Goal: Transaction & Acquisition: Purchase product/service

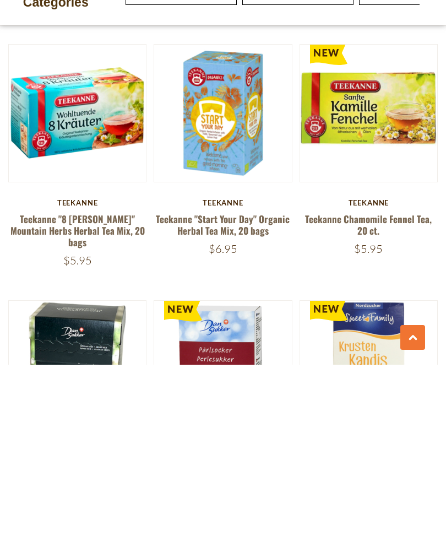
scroll to position [636, 0]
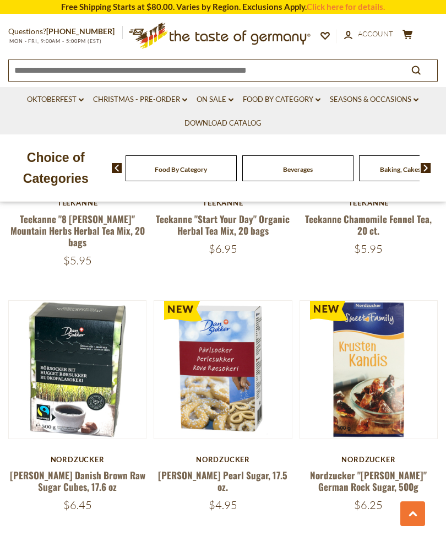
click at [409, 36] on icon "cart" at bounding box center [408, 34] width 10 height 9
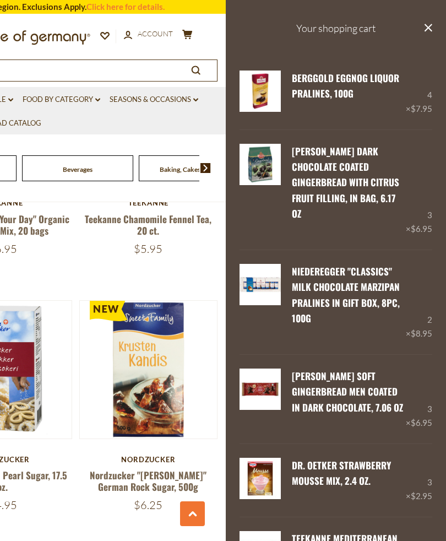
scroll to position [0, 0]
click at [76, 100] on link "Food By Category dropdown_arrow" at bounding box center [62, 100] width 78 height 12
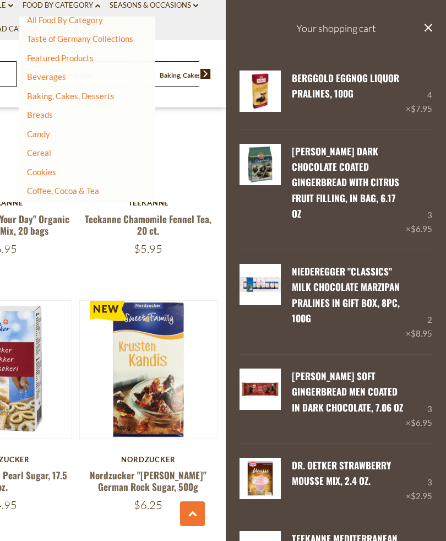
scroll to position [123, 0]
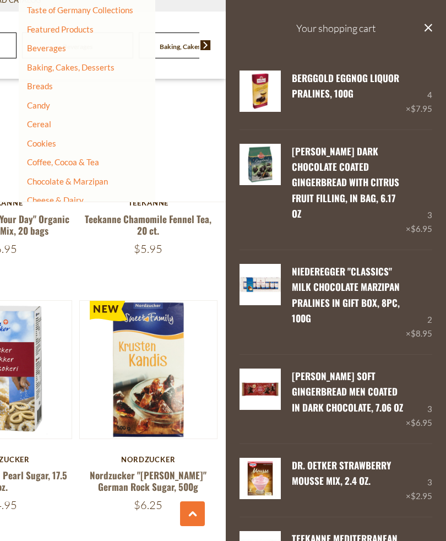
click at [88, 176] on link "Chocolate & Marzipan" at bounding box center [67, 181] width 81 height 10
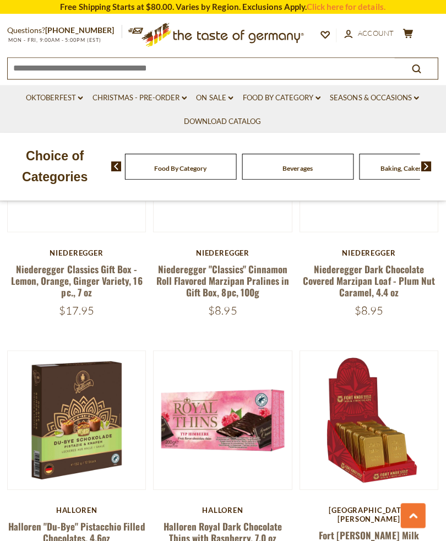
scroll to position [585, 0]
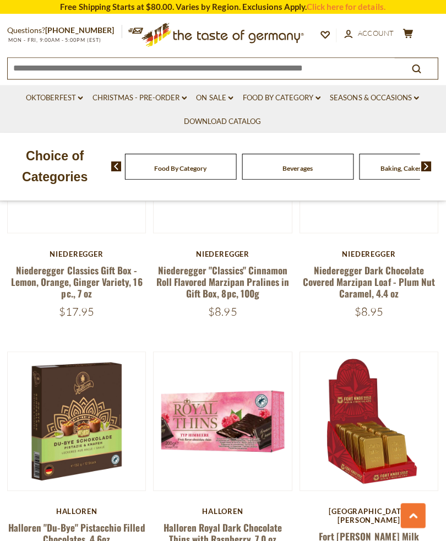
click at [253, 533] on link "Halloren Royal Dark Chocolate Thins with Raspberry, 7.0 oz" at bounding box center [223, 530] width 118 height 25
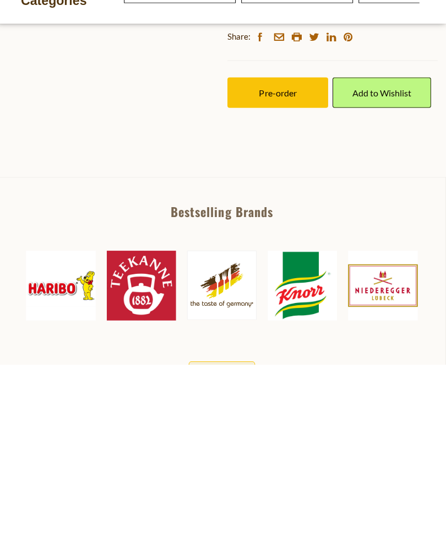
click at [274, 270] on span "Pre-order" at bounding box center [278, 270] width 37 height 10
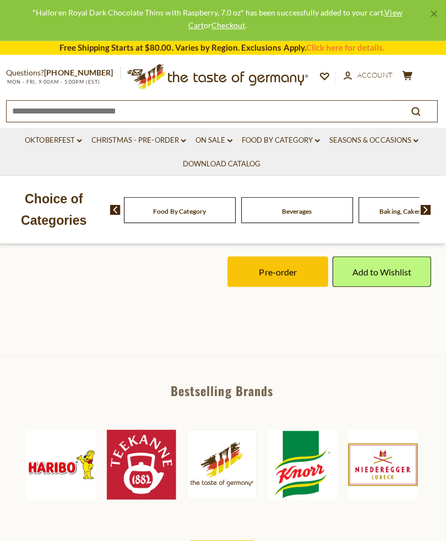
click at [288, 272] on button "Pre-order" at bounding box center [279, 273] width 100 height 30
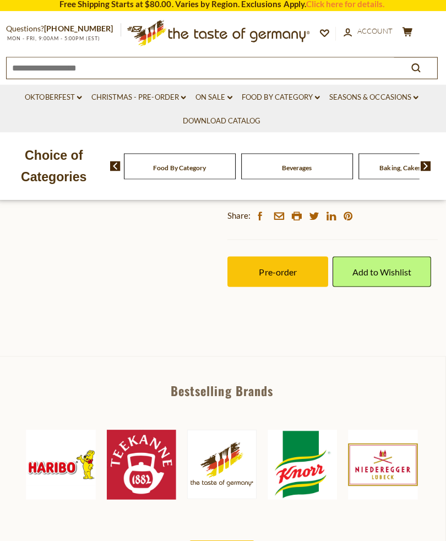
click at [280, 98] on link "Food By Category dropdown_arrow" at bounding box center [282, 100] width 78 height 12
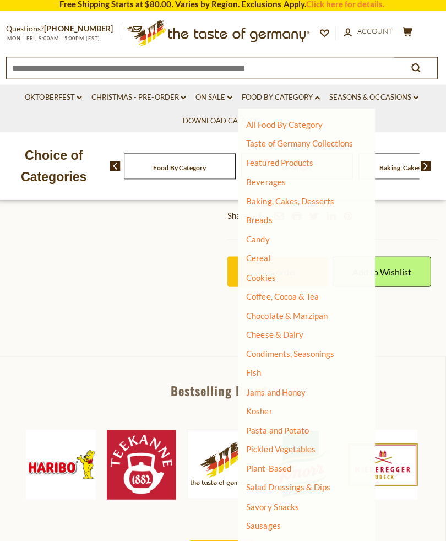
click at [289, 352] on link "Condiments, Seasonings" at bounding box center [291, 355] width 88 height 10
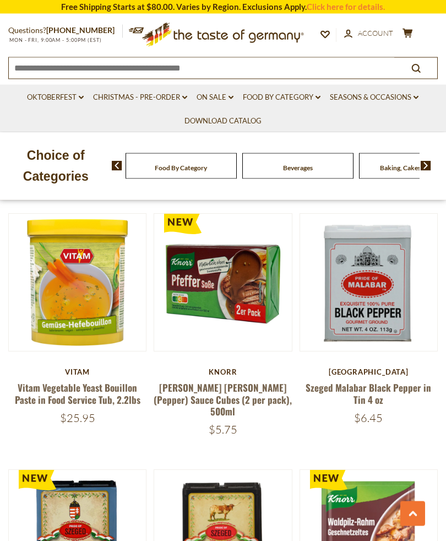
scroll to position [978, 0]
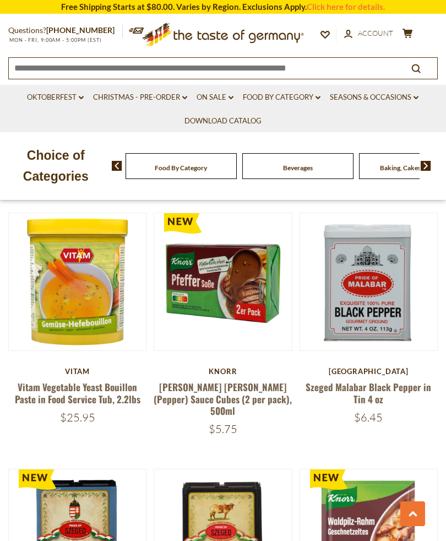
click at [238, 117] on button "Quick View" at bounding box center [223, 105] width 74 height 25
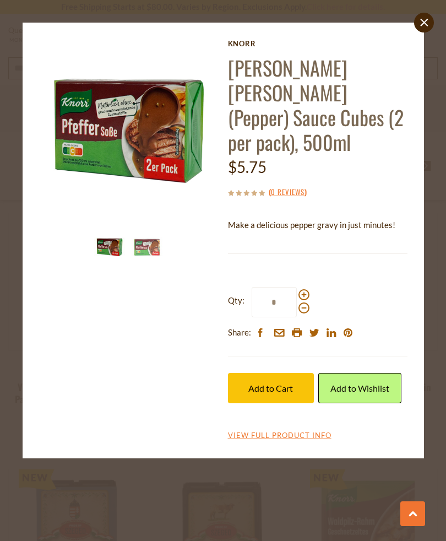
click at [306, 289] on span at bounding box center [304, 294] width 11 height 11
click at [297, 287] on input "*" at bounding box center [274, 302] width 45 height 30
type input "*"
click at [277, 383] on span "Add to Cart" at bounding box center [270, 388] width 45 height 10
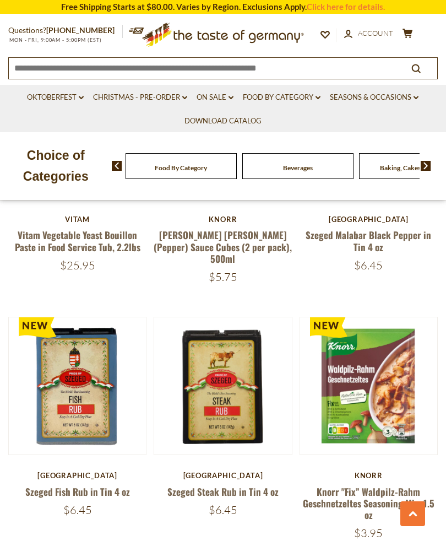
scroll to position [1129, 0]
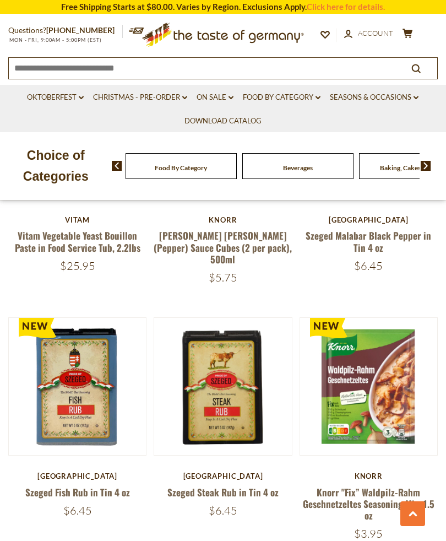
click at [361, 222] on button "Quick View" at bounding box center [369, 209] width 74 height 25
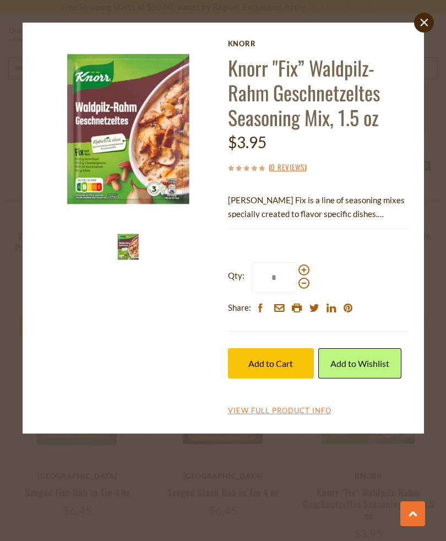
click at [424, 23] on icon at bounding box center [424, 22] width 8 height 8
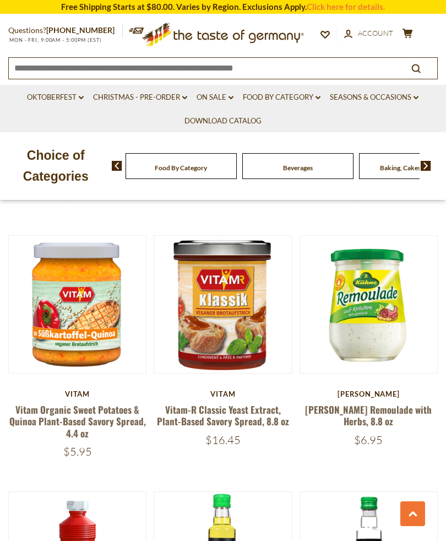
scroll to position [1976, 0]
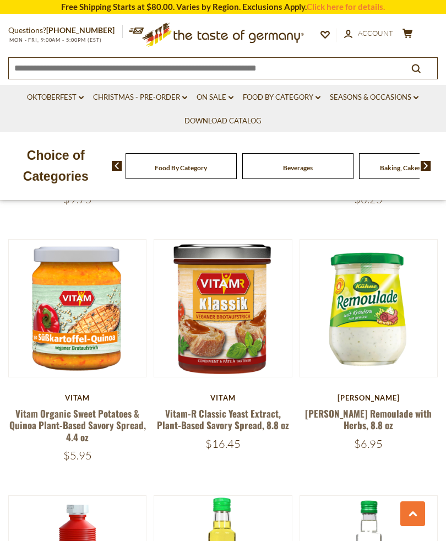
click at [231, 143] on button "Quick View" at bounding box center [223, 130] width 74 height 25
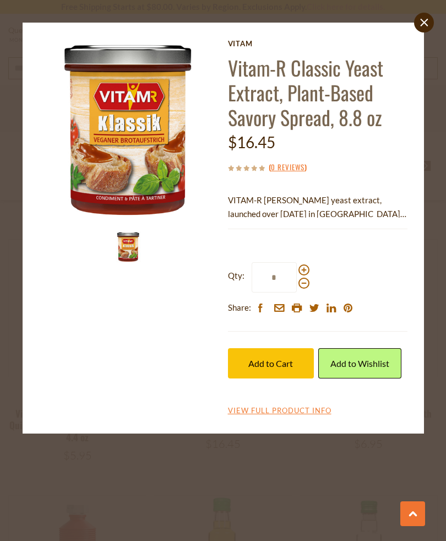
click at [426, 28] on link "close" at bounding box center [424, 23] width 20 height 20
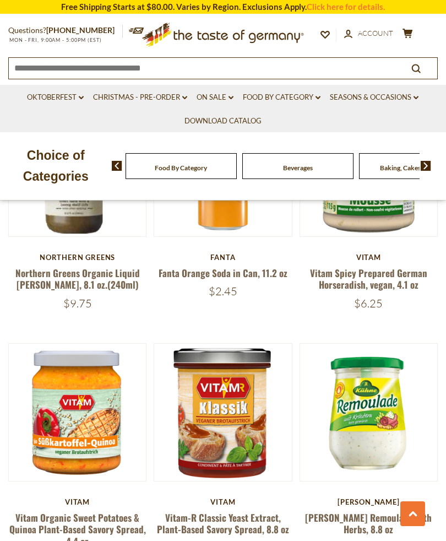
scroll to position [1868, 0]
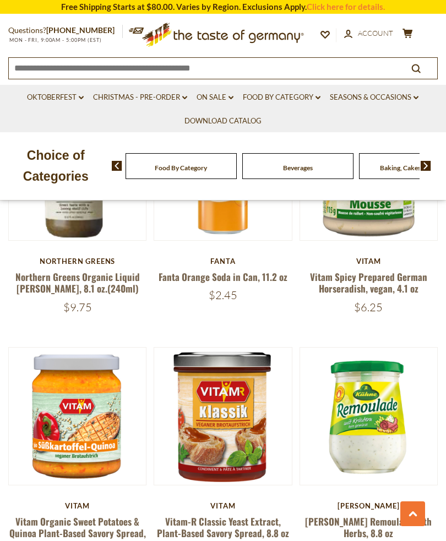
click at [373, 251] on button "Quick View" at bounding box center [369, 238] width 74 height 25
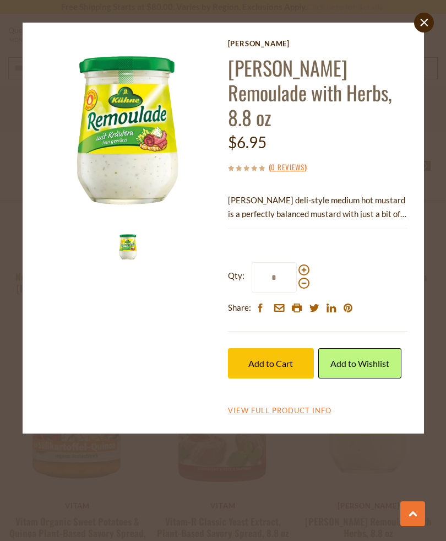
click at [301, 264] on span at bounding box center [304, 269] width 11 height 11
click at [297, 262] on input "*" at bounding box center [274, 277] width 45 height 30
type input "*"
click at [281, 358] on span "Add to Cart" at bounding box center [270, 363] width 45 height 10
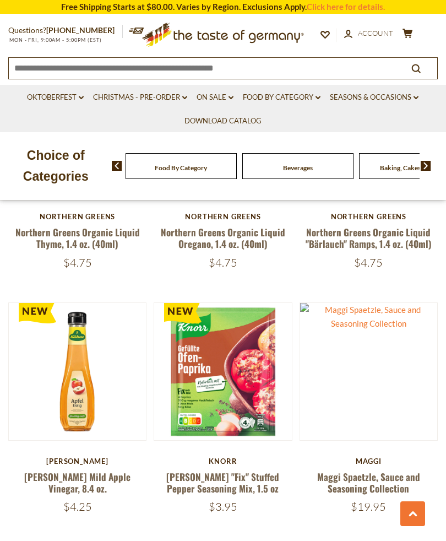
scroll to position [2934, 0]
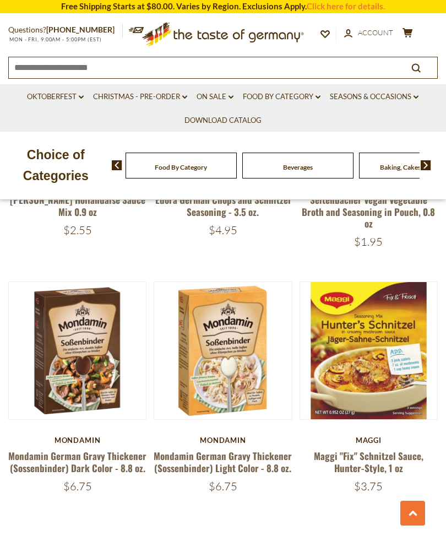
scroll to position [2944, 0]
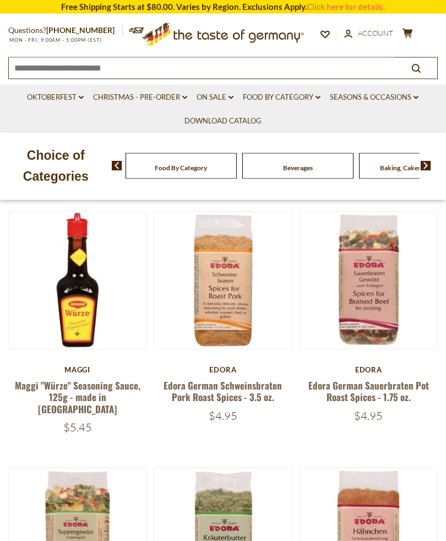
scroll to position [476, 0]
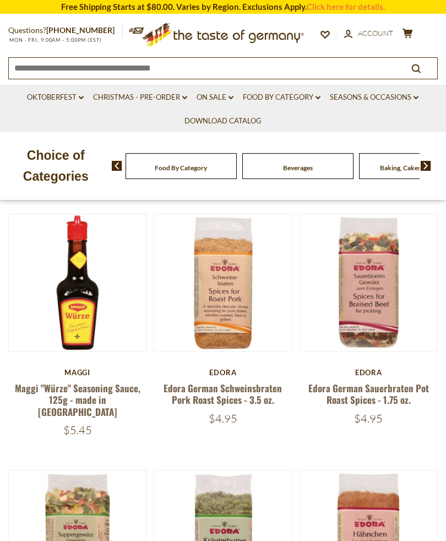
click at [376, 118] on button "Quick View" at bounding box center [369, 105] width 74 height 25
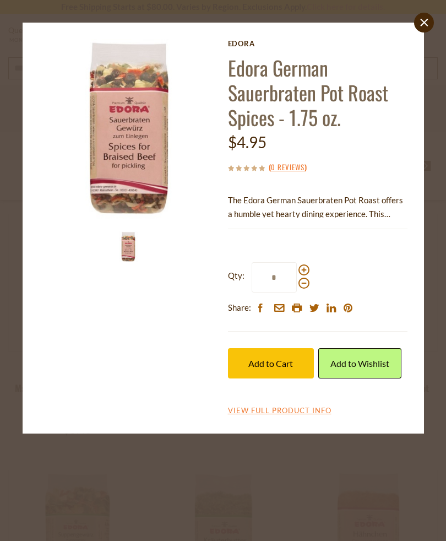
click at [280, 373] on button "Add to Cart" at bounding box center [271, 363] width 86 height 30
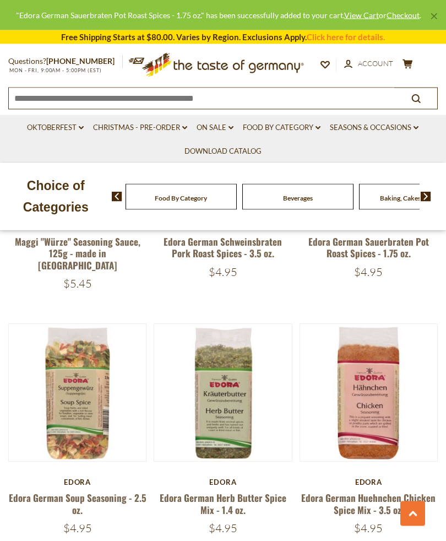
scroll to position [653, 0]
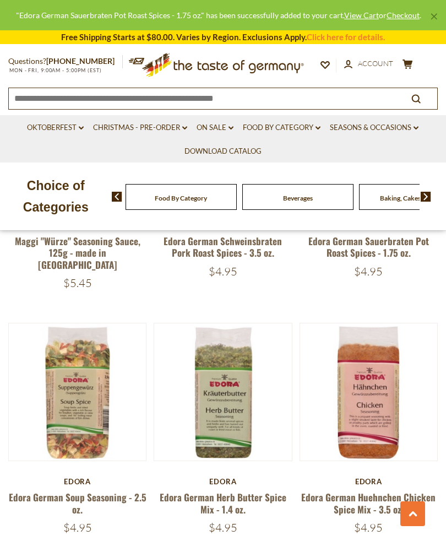
click at [291, 430] on img at bounding box center [222, 391] width 137 height 137
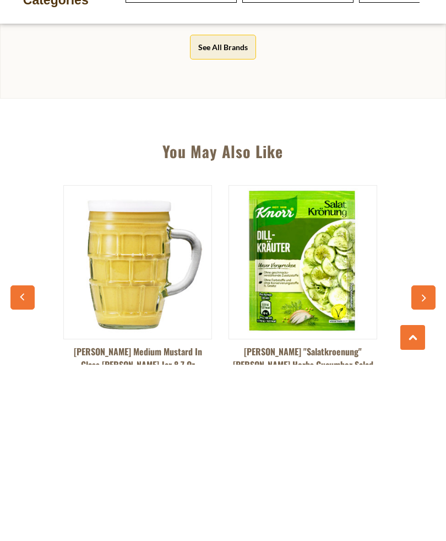
scroll to position [0, 1]
click at [421, 471] on icon "button" at bounding box center [423, 475] width 7 height 8
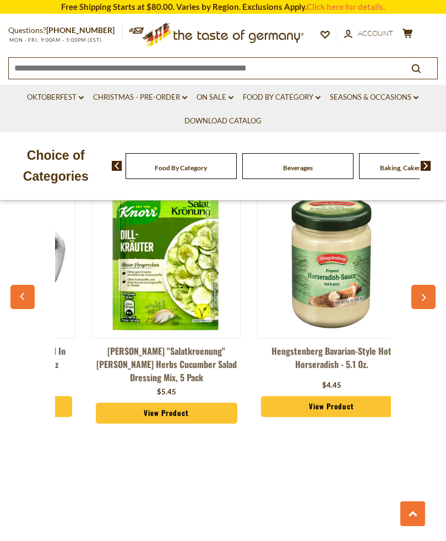
scroll to position [0, 166]
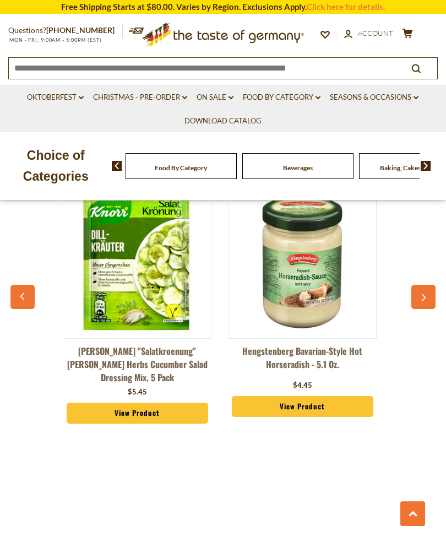
click at [315, 396] on link "View Product" at bounding box center [303, 406] width 142 height 21
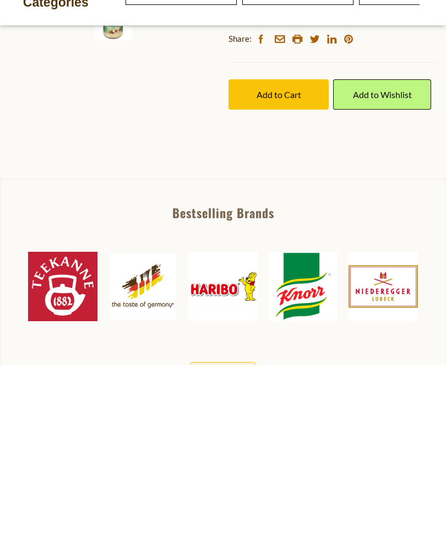
click at [302, 268] on button "Add to Cart" at bounding box center [279, 271] width 100 height 30
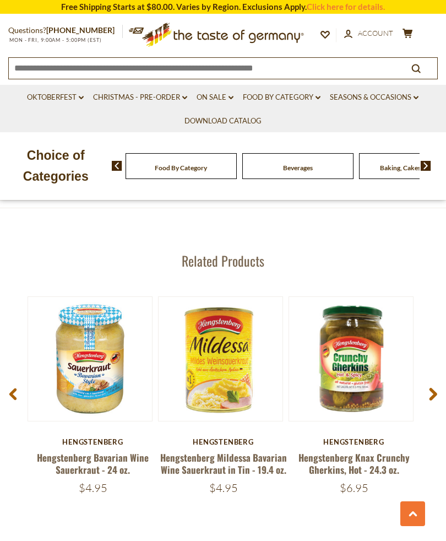
scroll to position [1340, 0]
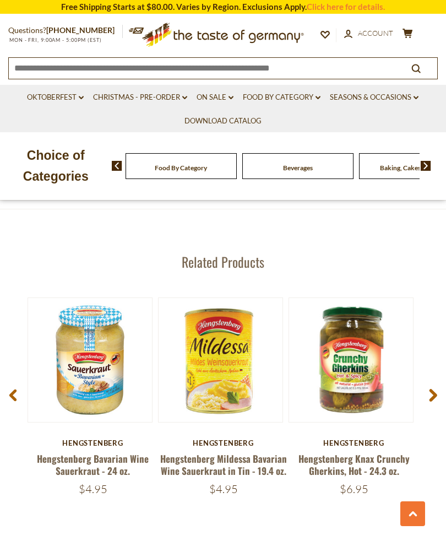
click at [427, 387] on span at bounding box center [433, 397] width 26 height 35
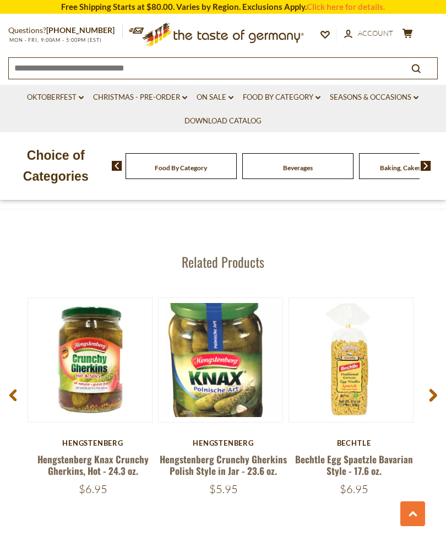
click at [426, 385] on span at bounding box center [433, 397] width 26 height 35
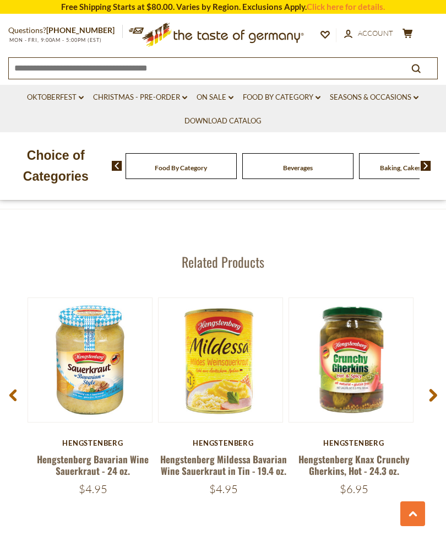
click at [438, 392] on span at bounding box center [433, 397] width 26 height 35
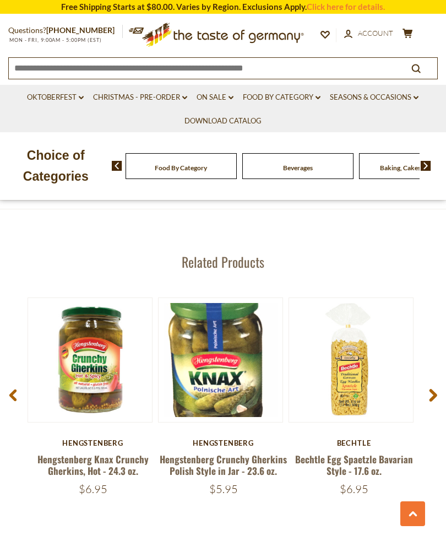
click at [432, 389] on icon at bounding box center [433, 395] width 8 height 13
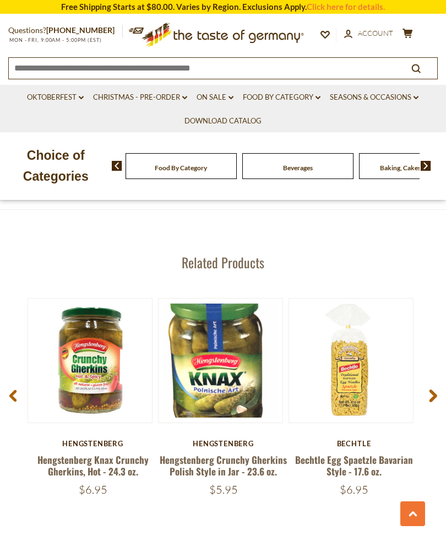
click at [230, 225] on button "Quick View" at bounding box center [220, 212] width 74 height 25
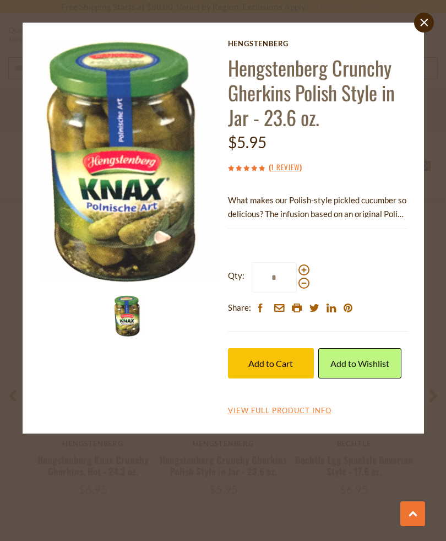
click at [283, 373] on button "Add to Cart" at bounding box center [271, 363] width 86 height 30
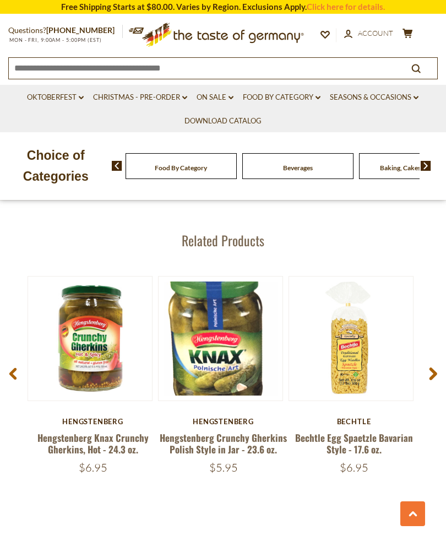
scroll to position [1362, 0]
click at [432, 368] on span at bounding box center [433, 376] width 26 height 35
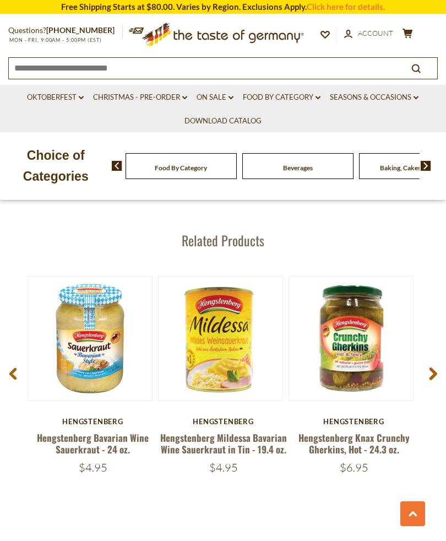
click at [429, 367] on span at bounding box center [433, 376] width 26 height 35
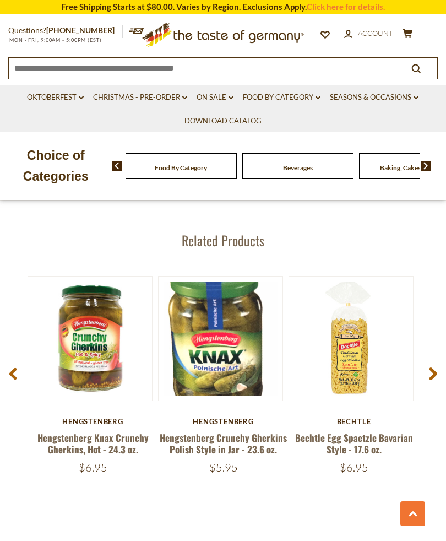
click at [426, 366] on span at bounding box center [433, 376] width 26 height 35
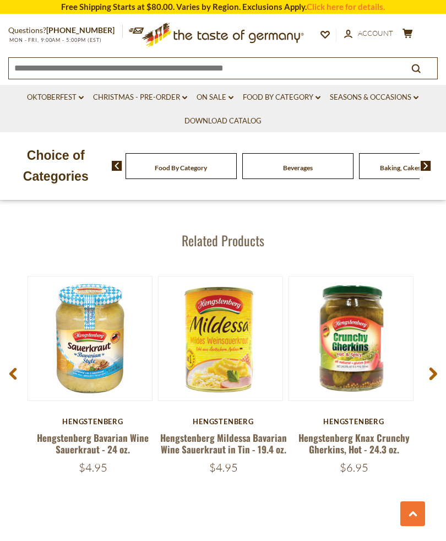
click at [435, 367] on icon at bounding box center [433, 373] width 8 height 13
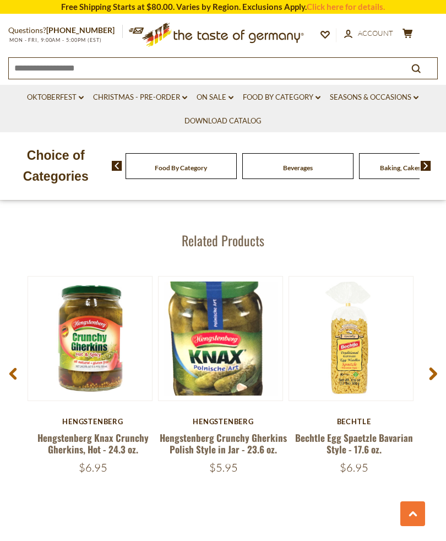
click at [428, 362] on span at bounding box center [433, 376] width 26 height 35
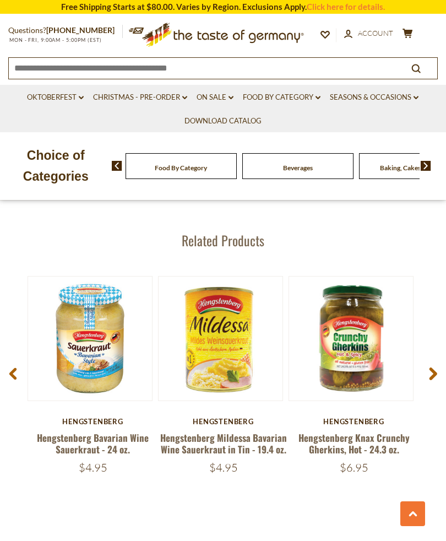
click at [420, 378] on span at bounding box center [433, 376] width 26 height 35
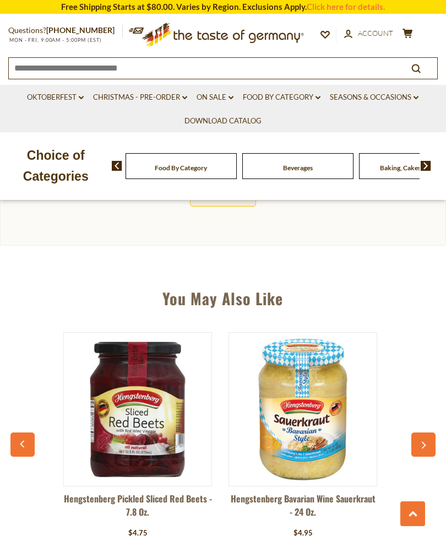
scroll to position [714, 0]
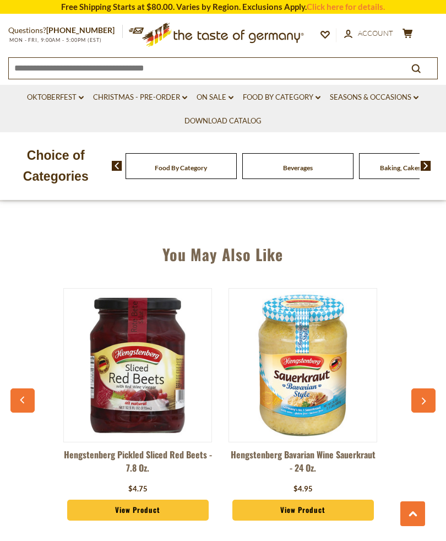
click at [422, 388] on button "button" at bounding box center [423, 400] width 24 height 24
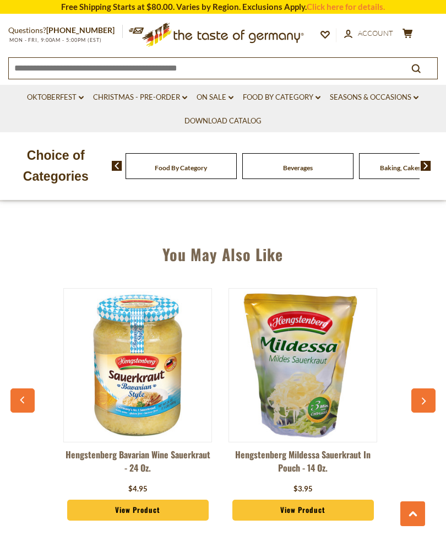
click at [425, 398] on icon "button" at bounding box center [423, 402] width 7 height 8
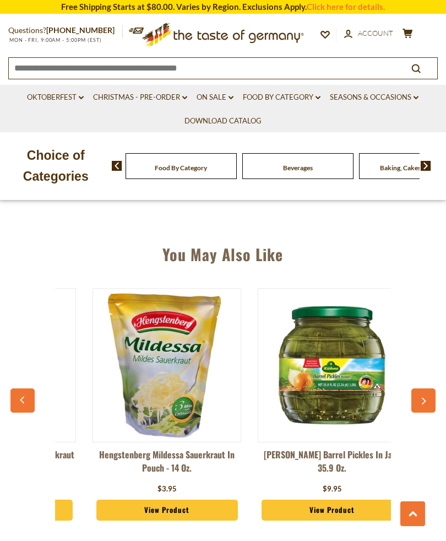
scroll to position [0, 330]
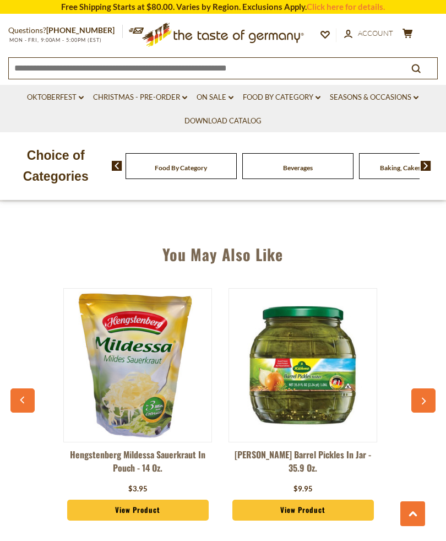
click at [419, 392] on button "button" at bounding box center [423, 400] width 24 height 24
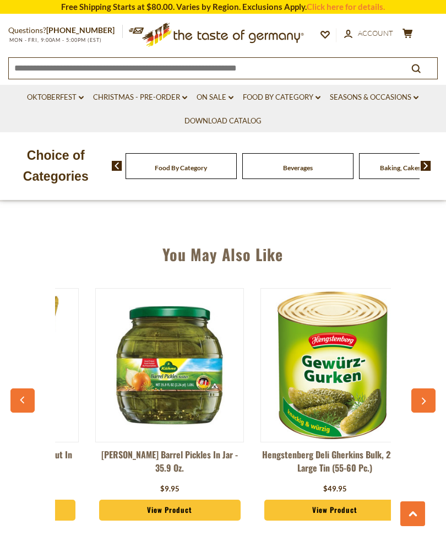
scroll to position [0, 496]
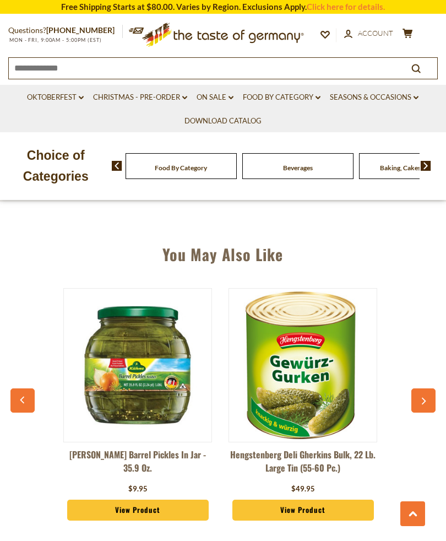
click at [424, 398] on icon "button" at bounding box center [423, 402] width 7 height 8
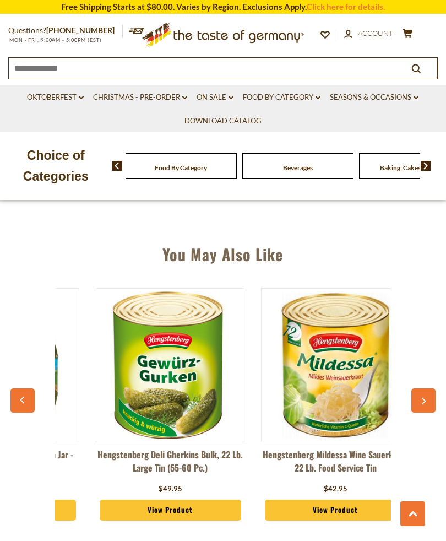
scroll to position [0, 661]
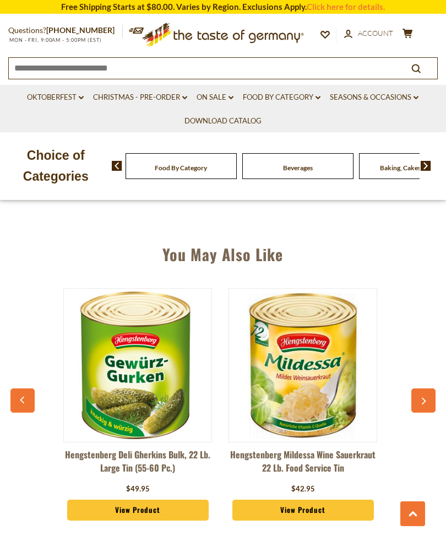
click at [419, 395] on button "button" at bounding box center [423, 400] width 24 height 24
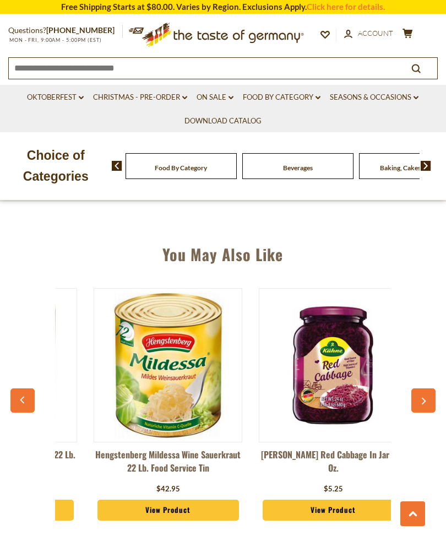
scroll to position [0, 826]
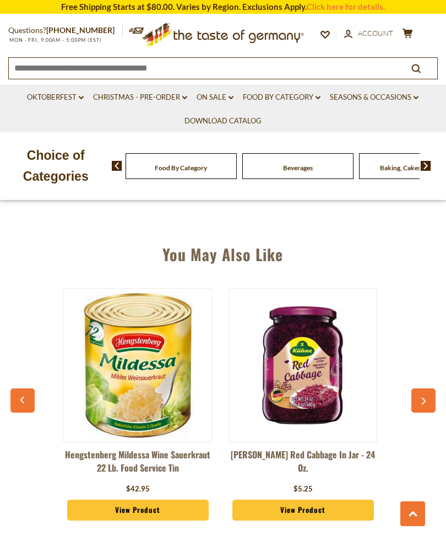
click at [424, 399] on button "button" at bounding box center [423, 400] width 24 height 24
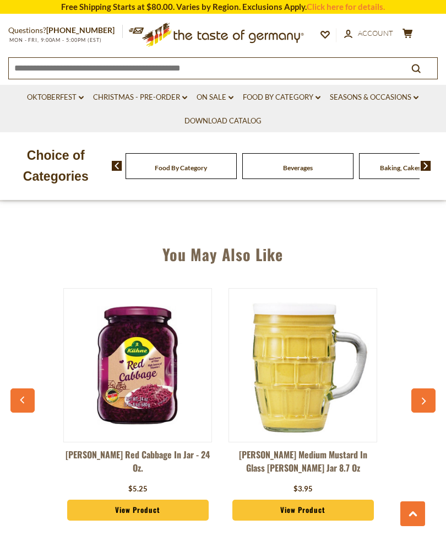
click at [421, 400] on button "button" at bounding box center [423, 400] width 24 height 24
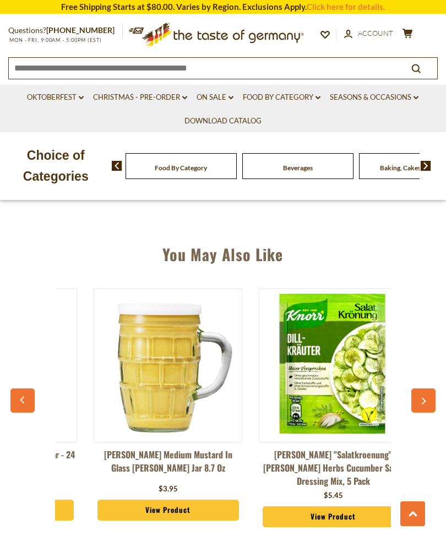
scroll to position [0, 1157]
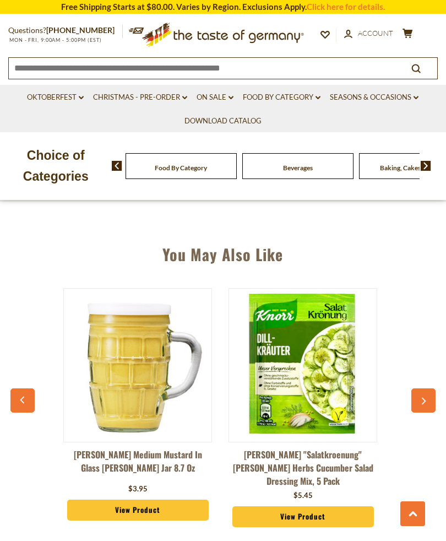
click at [414, 398] on button "button" at bounding box center [423, 400] width 24 height 24
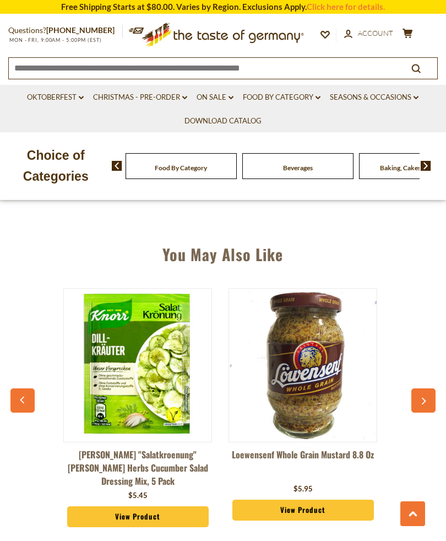
click at [416, 398] on button "button" at bounding box center [423, 400] width 24 height 24
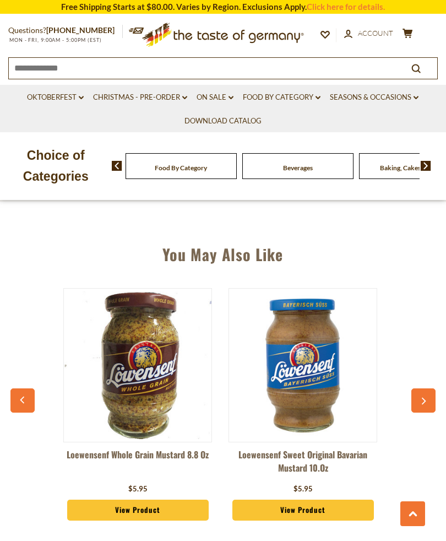
click at [421, 398] on icon "button" at bounding box center [423, 402] width 7 height 8
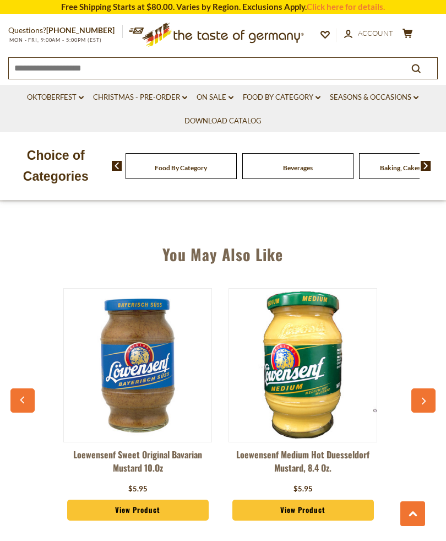
click at [416, 396] on button "button" at bounding box center [423, 400] width 24 height 24
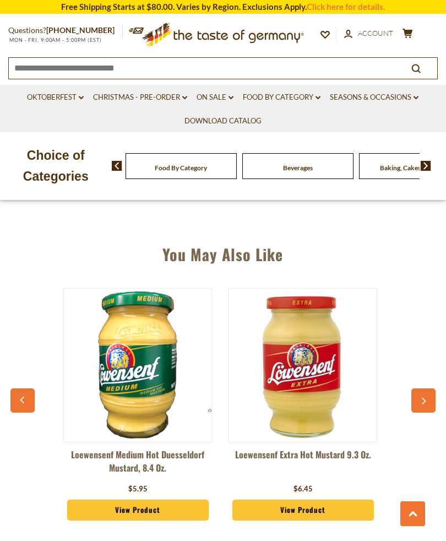
click at [416, 400] on button "button" at bounding box center [423, 400] width 24 height 24
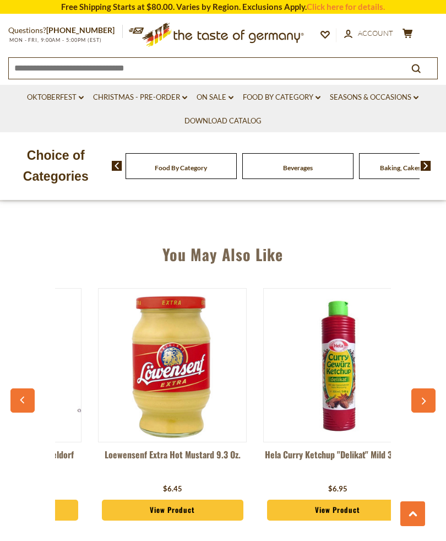
scroll to position [0, 1978]
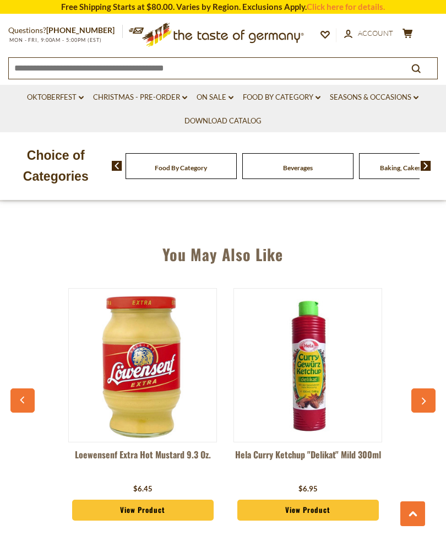
click at [417, 394] on button "button" at bounding box center [423, 400] width 24 height 24
click at [424, 398] on icon "button" at bounding box center [424, 401] width 4 height 7
click at [417, 398] on button "button" at bounding box center [423, 400] width 24 height 24
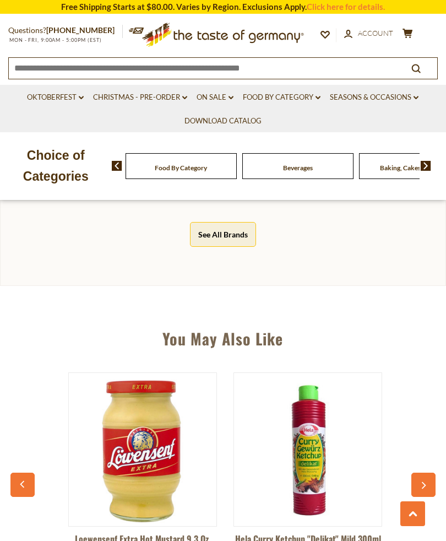
scroll to position [628, 0]
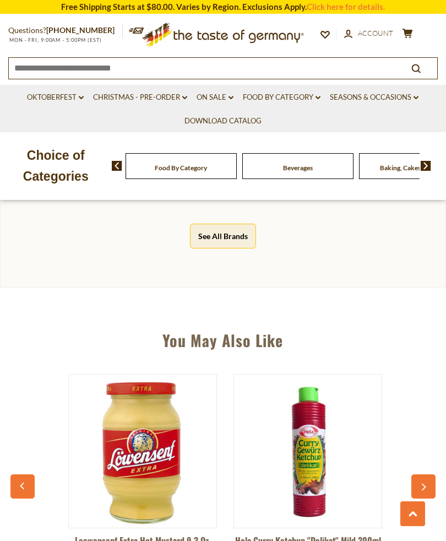
click at [291, 101] on link "Food By Category dropdown_arrow" at bounding box center [282, 97] width 78 height 12
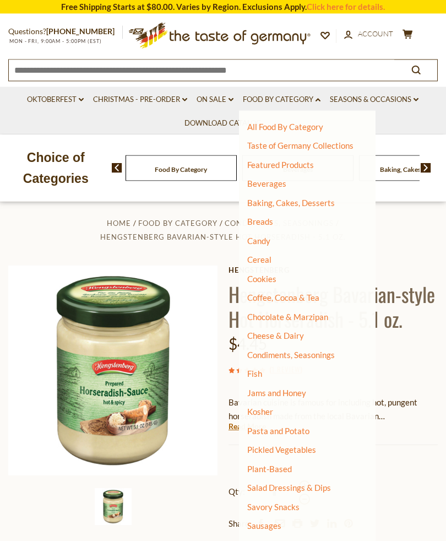
scroll to position [0, 0]
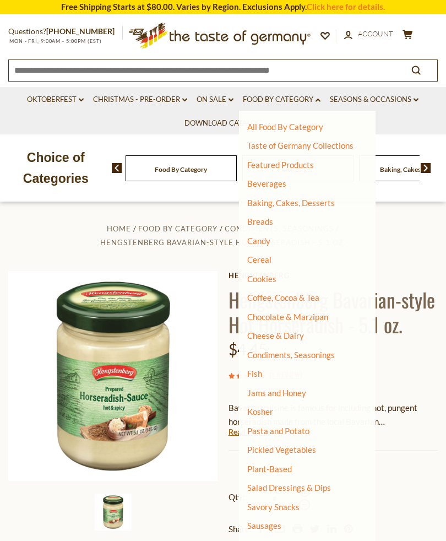
click at [284, 96] on link "Food By Category dropdown_arrow" at bounding box center [282, 100] width 78 height 12
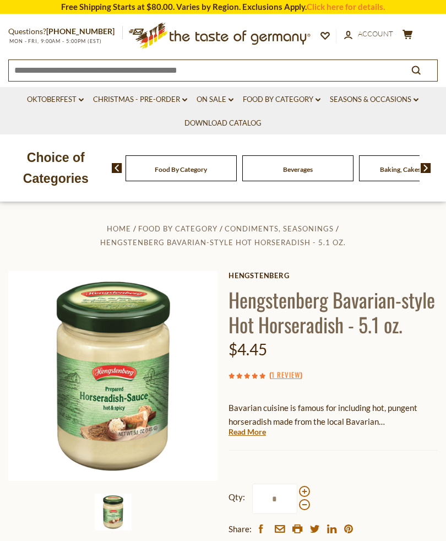
click at [308, 88] on li "Food By Category dropdown_arrow All Food By Category Taste of Germany Collectio…" at bounding box center [281, 99] width 85 height 24
click at [299, 94] on link "Food By Category dropdown_arrow" at bounding box center [282, 100] width 78 height 12
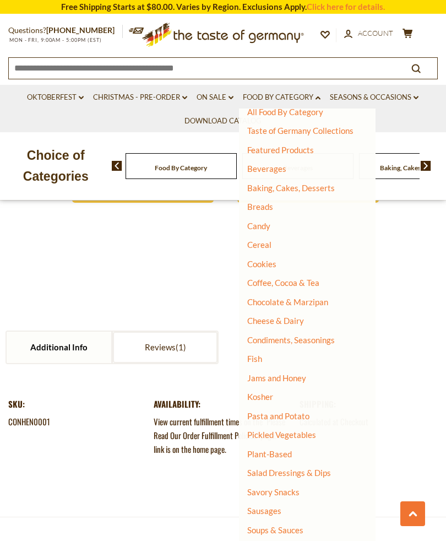
scroll to position [1032, 0]
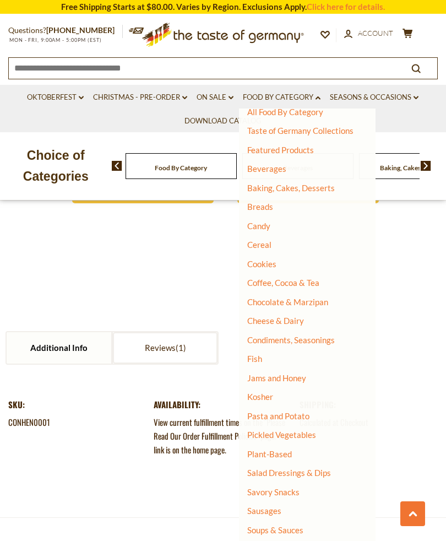
click at [321, 96] on icon "dropdown_arrow" at bounding box center [318, 98] width 5 height 4
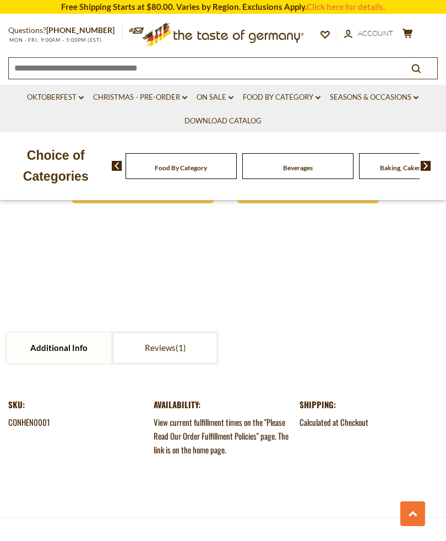
click at [292, 94] on link "Food By Category dropdown_arrow" at bounding box center [282, 97] width 78 height 12
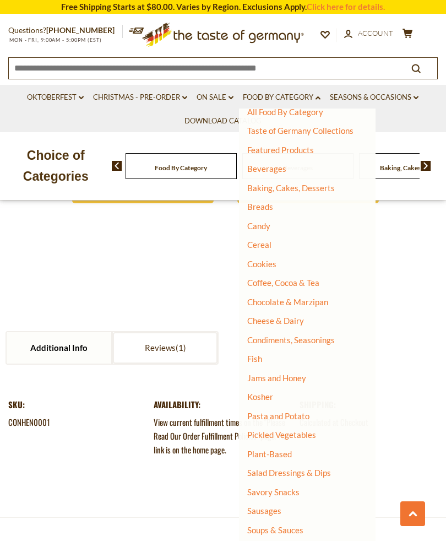
click at [297, 100] on link "Food By Category dropdown_arrow" at bounding box center [282, 97] width 78 height 12
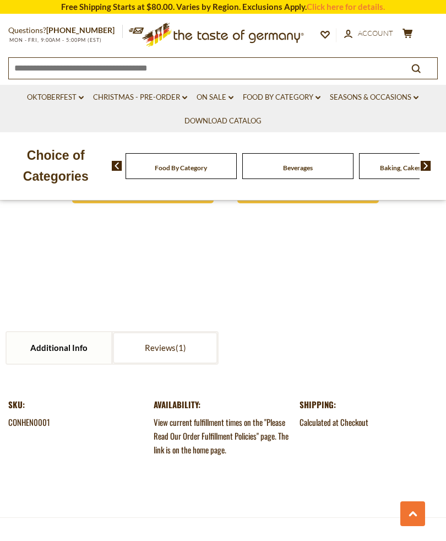
click at [292, 95] on link "Food By Category dropdown_arrow" at bounding box center [282, 97] width 78 height 12
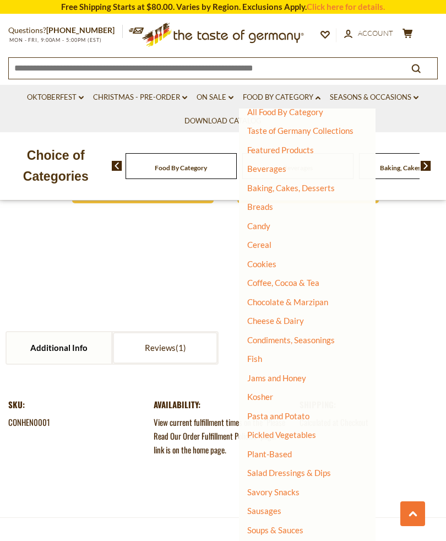
click at [300, 112] on link "All Food By Category" at bounding box center [285, 112] width 76 height 10
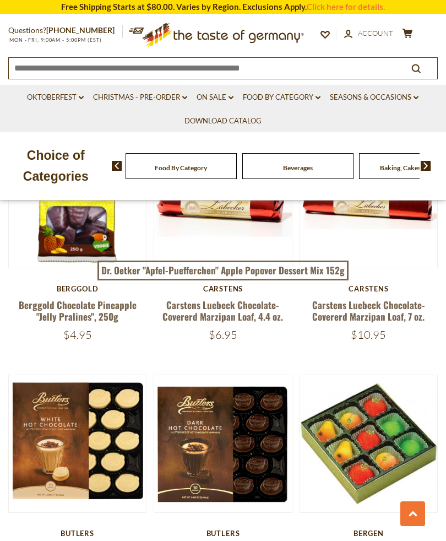
scroll to position [1707, 0]
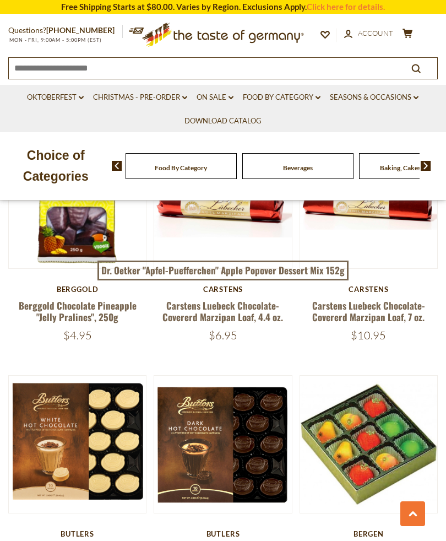
click at [257, 498] on img at bounding box center [222, 444] width 137 height 137
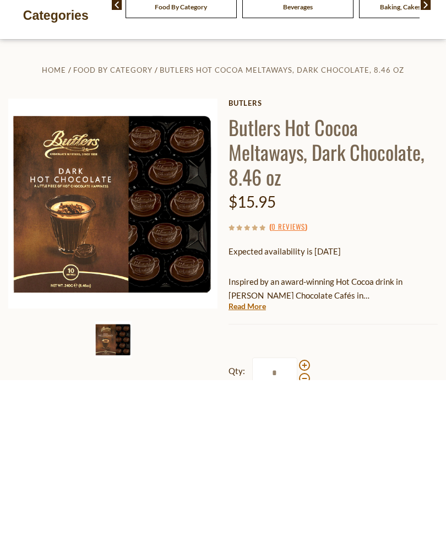
click at [261, 462] on link "Read More" at bounding box center [247, 467] width 37 height 11
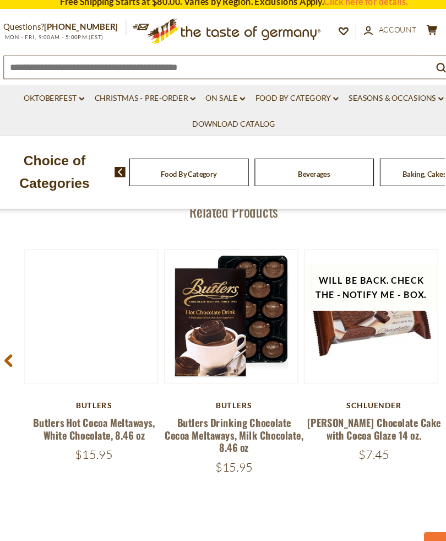
scroll to position [1618, 0]
